Goal: Information Seeking & Learning: Learn about a topic

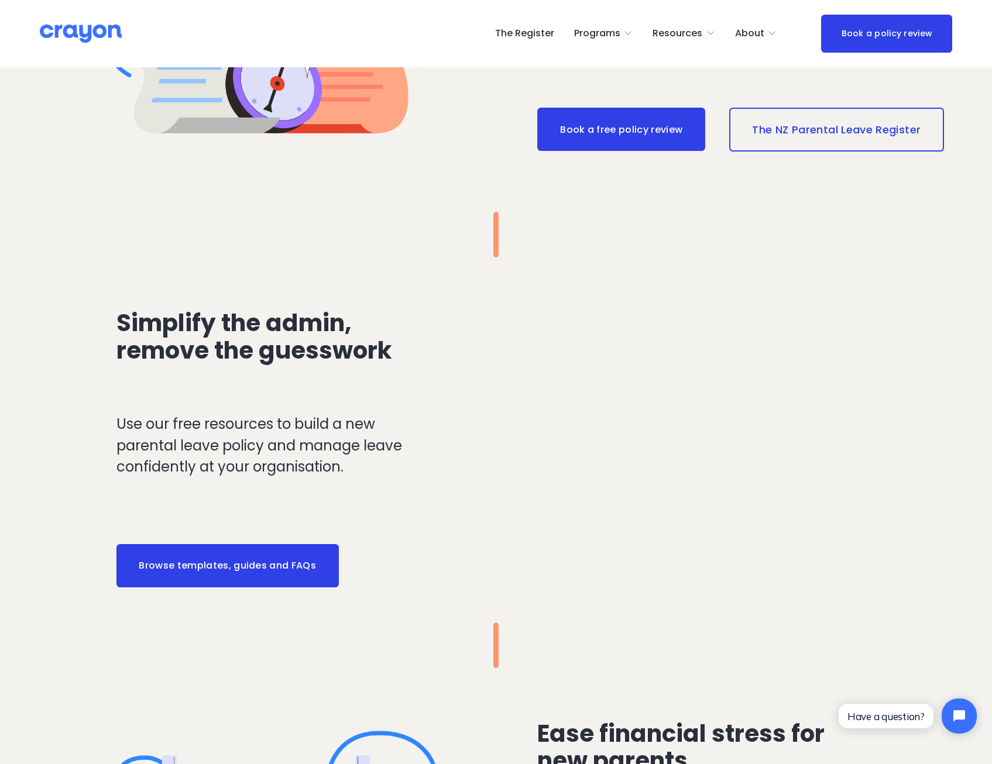
scroll to position [1346, 0]
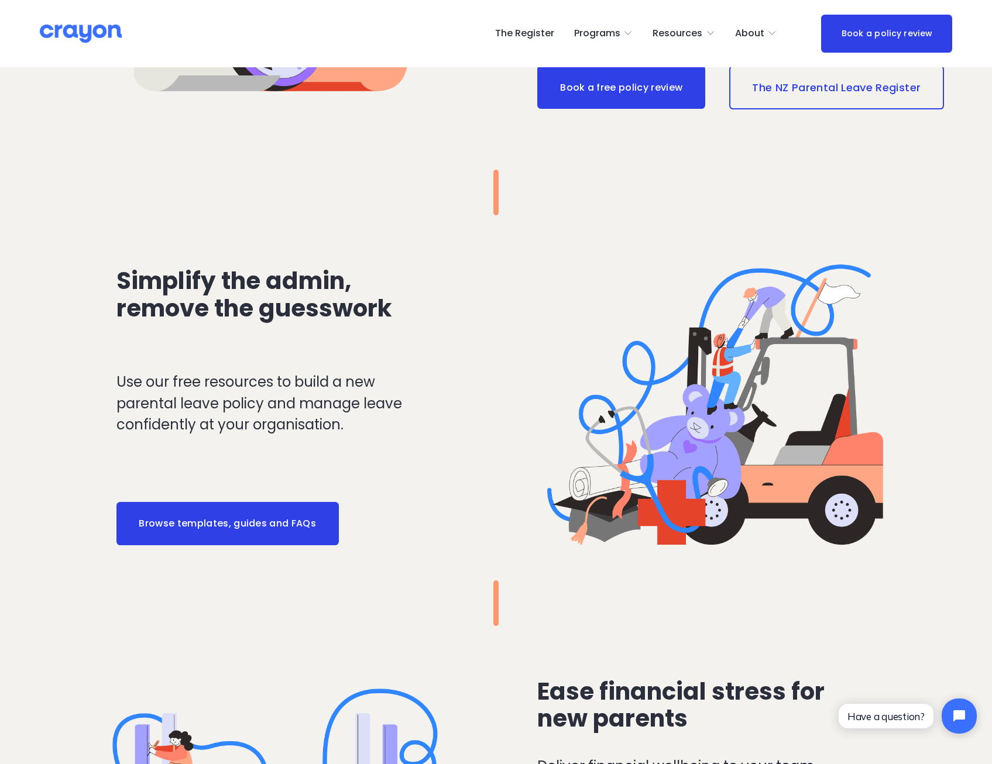
click at [869, 95] on link "The NZ Parental Leave Register" at bounding box center [836, 87] width 215 height 43
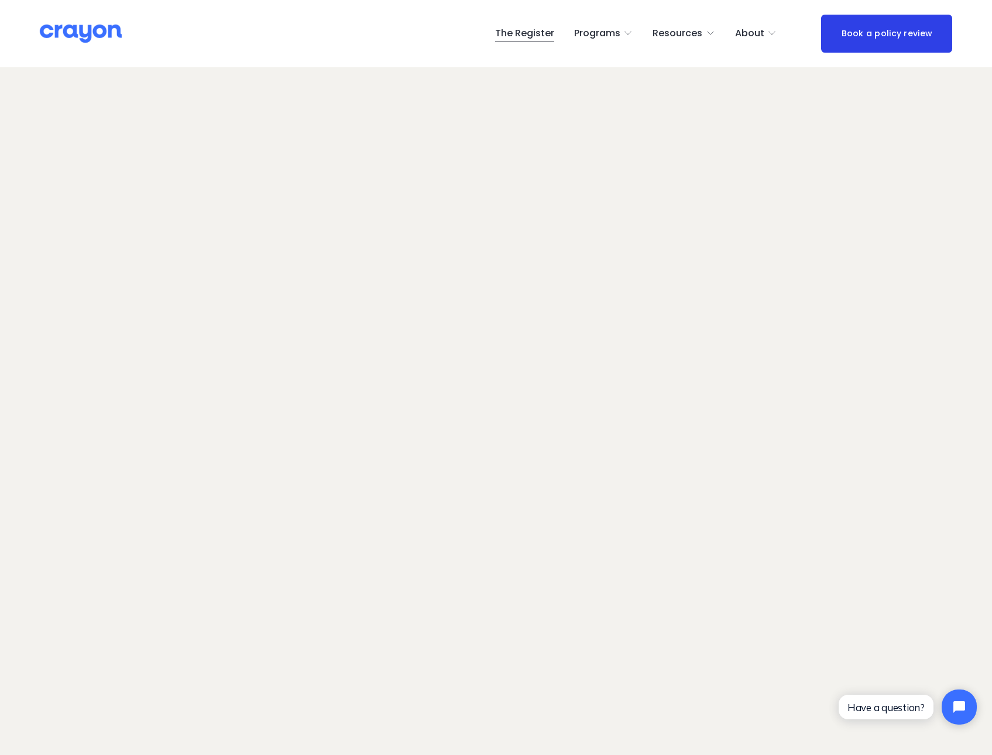
click at [604, 26] on span "Programs" at bounding box center [597, 33] width 46 height 17
click at [0, 0] on span "About Us" at bounding box center [0, 0] width 0 height 0
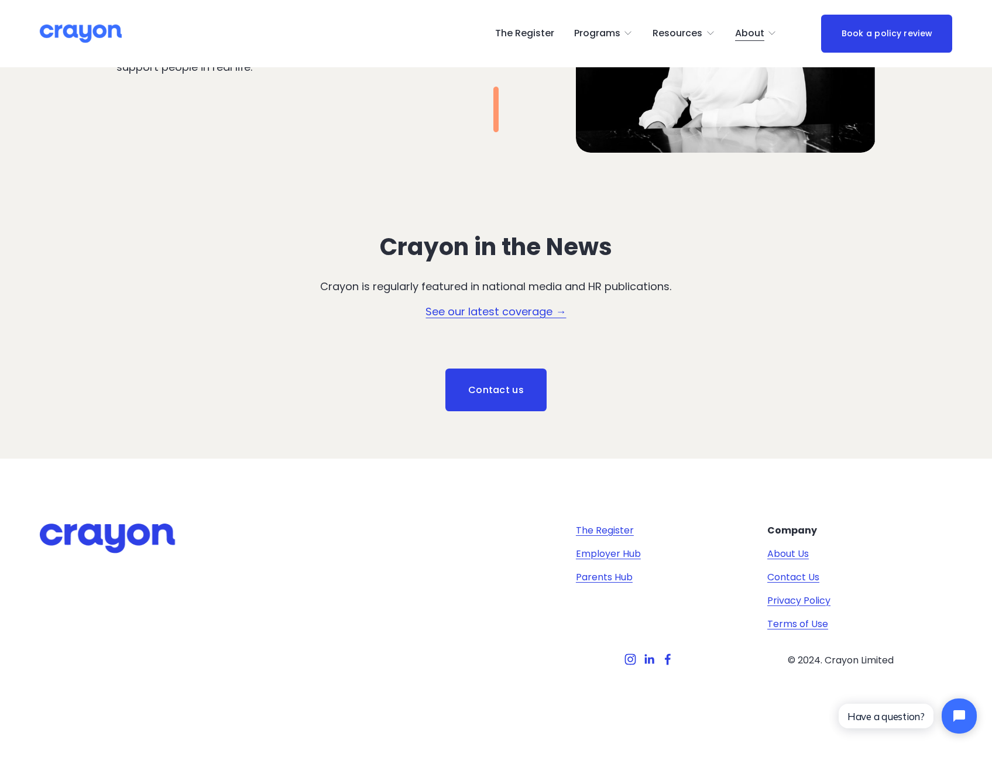
scroll to position [1268, 0]
